Goal: Information Seeking & Learning: Find specific page/section

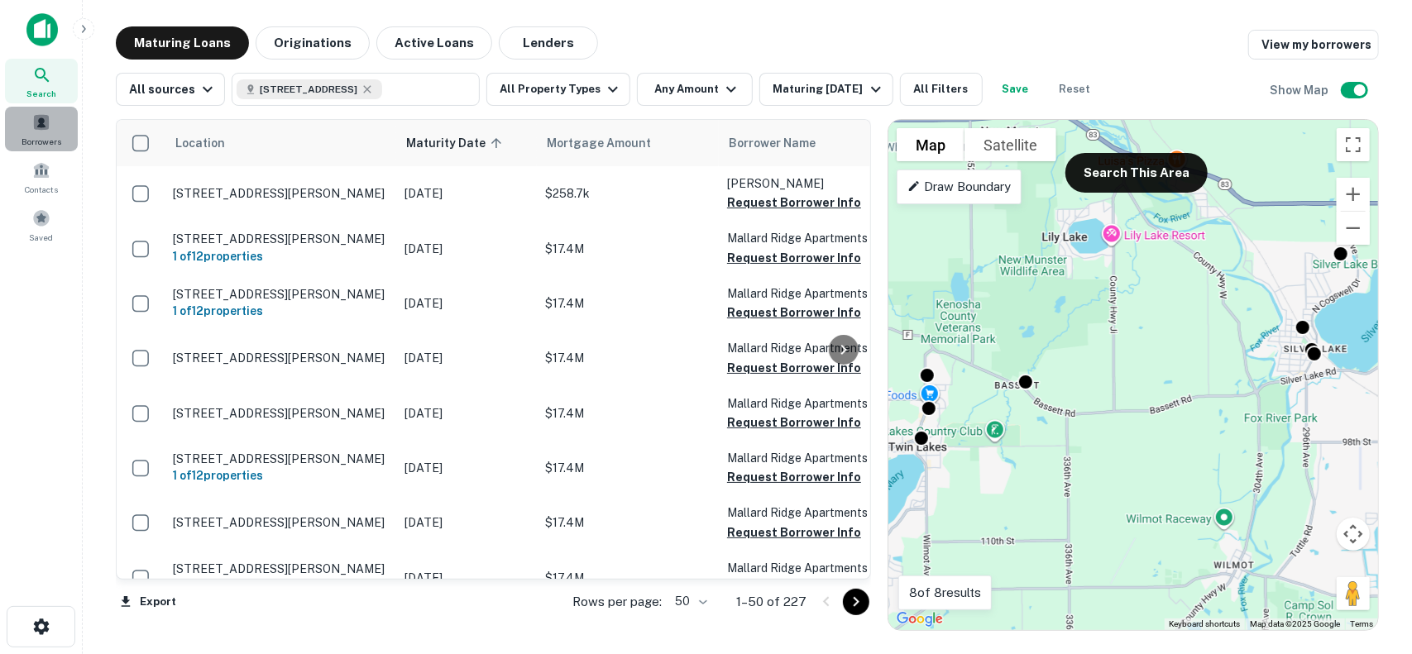
click at [48, 124] on span at bounding box center [41, 122] width 18 height 18
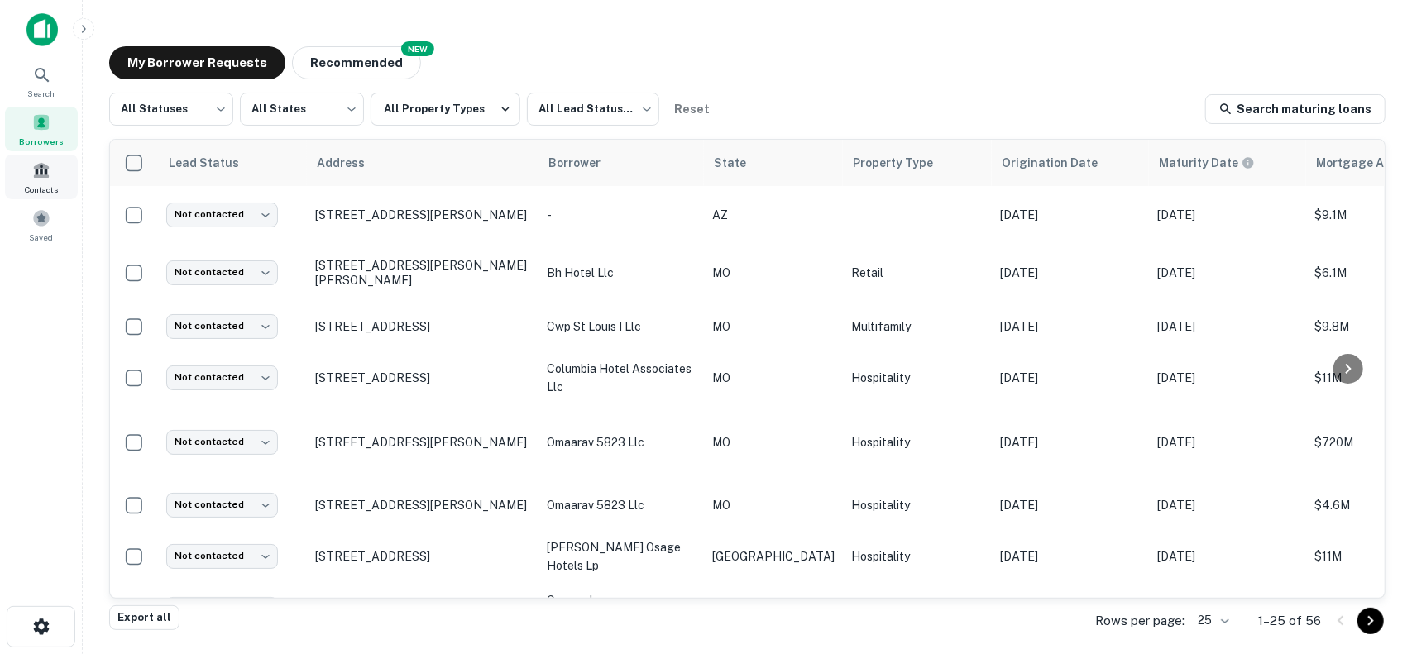
click at [48, 175] on span at bounding box center [41, 170] width 18 height 18
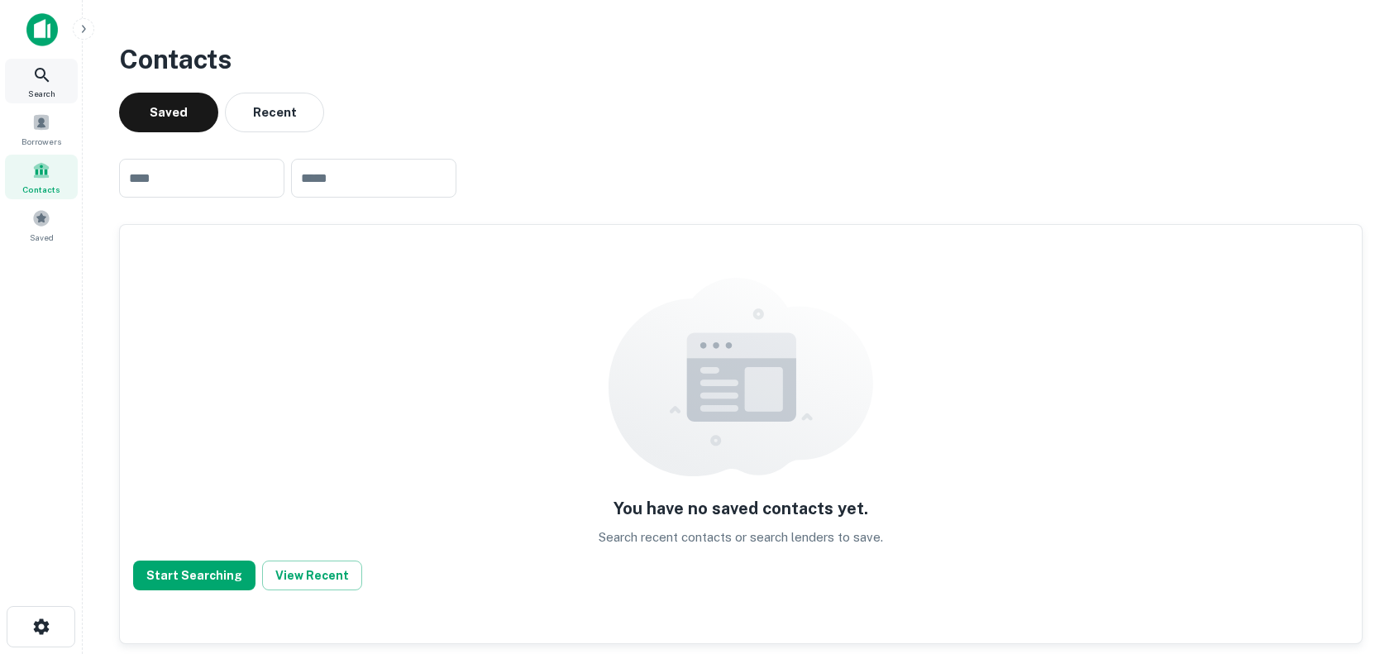
click at [38, 79] on icon at bounding box center [42, 75] width 20 height 20
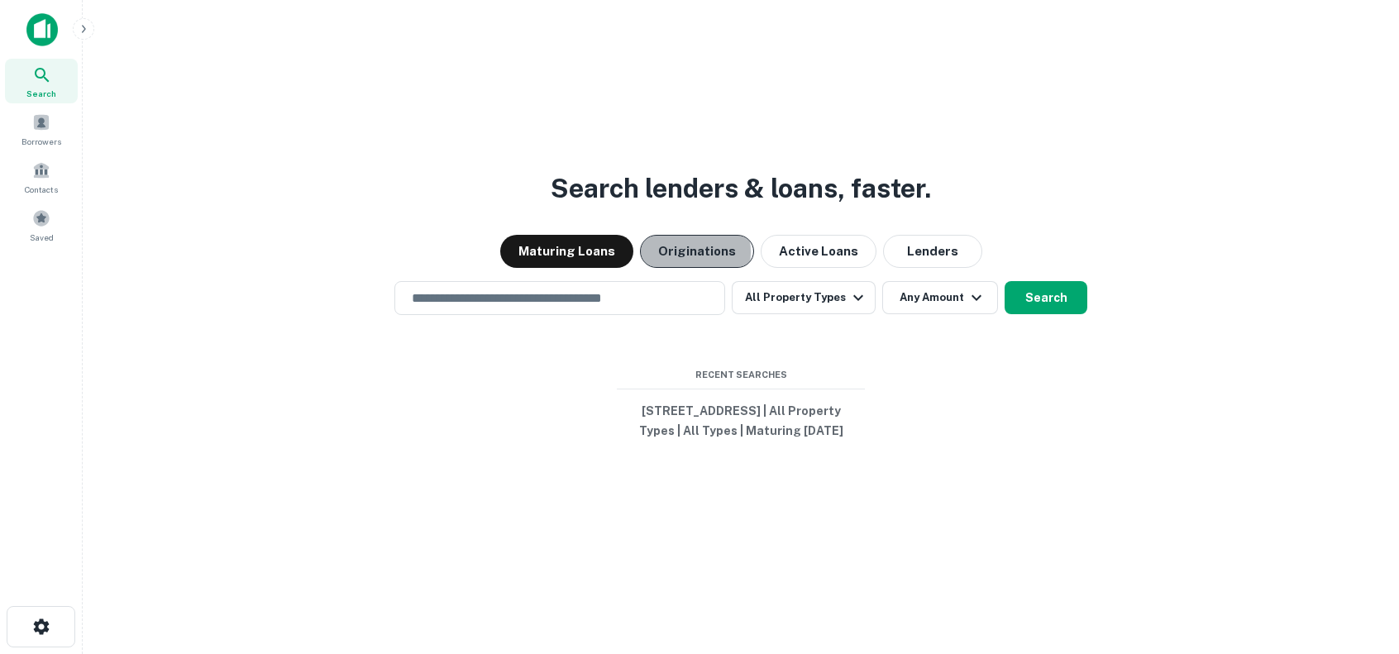
click at [690, 242] on button "Originations" at bounding box center [697, 251] width 114 height 33
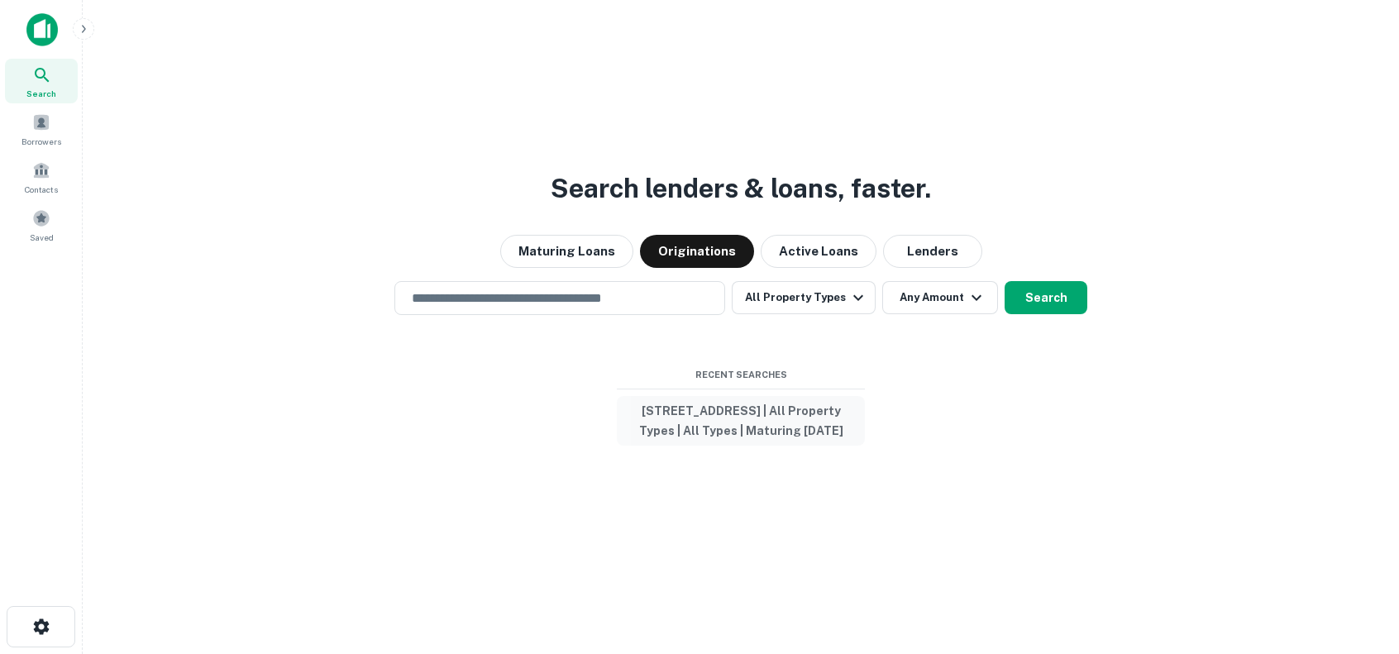
click at [729, 400] on button "[STREET_ADDRESS] | All Property Types | All Types | Maturing [DATE]" at bounding box center [741, 421] width 248 height 50
type input "**********"
